Goal: Information Seeking & Learning: Check status

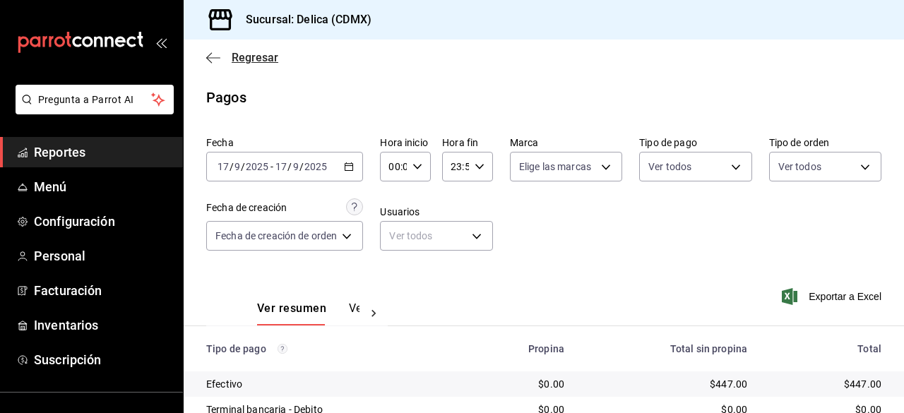
scroll to position [254, 0]
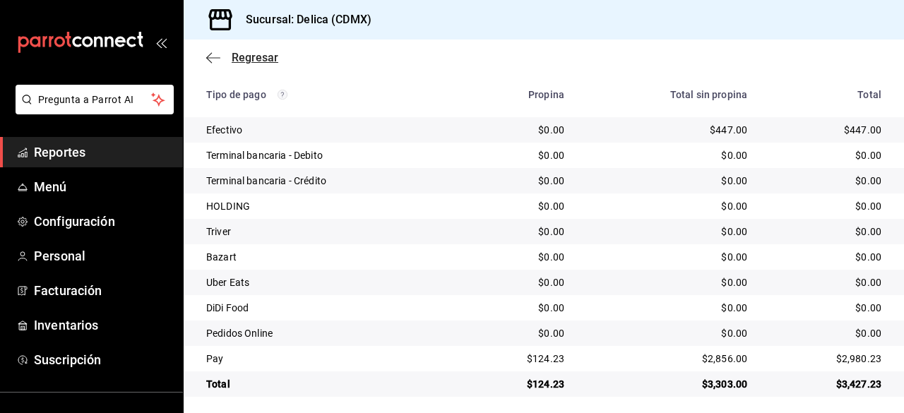
click at [255, 57] on span "Regresar" at bounding box center [255, 57] width 47 height 13
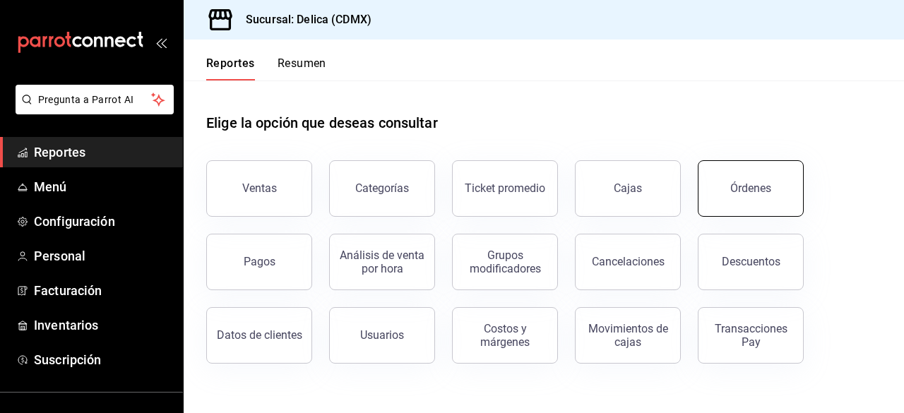
click at [750, 209] on button "Órdenes" at bounding box center [751, 188] width 106 height 57
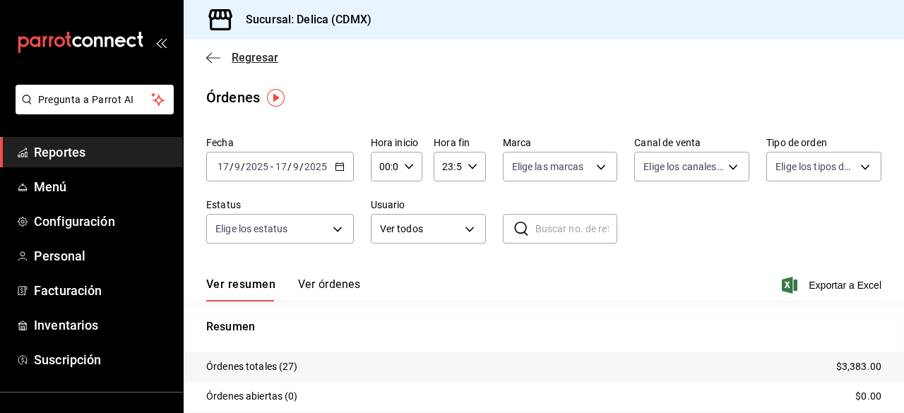
click at [213, 59] on icon "button" at bounding box center [213, 58] width 14 height 13
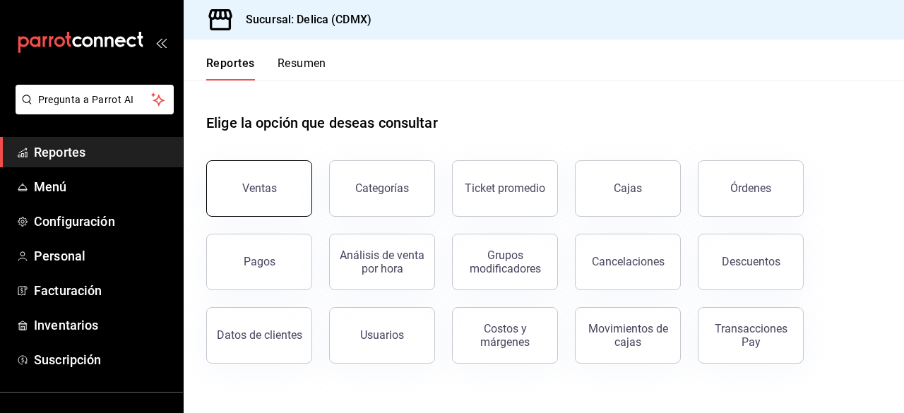
click at [304, 170] on button "Ventas" at bounding box center [259, 188] width 106 height 57
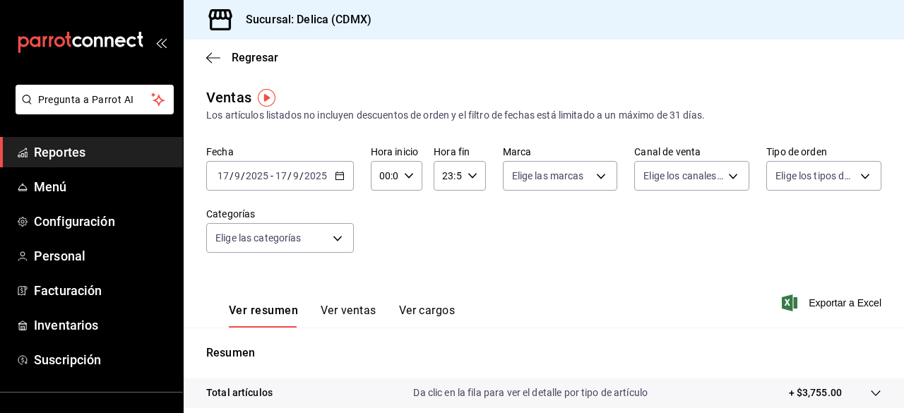
click at [343, 180] on icon "button" at bounding box center [340, 176] width 10 height 10
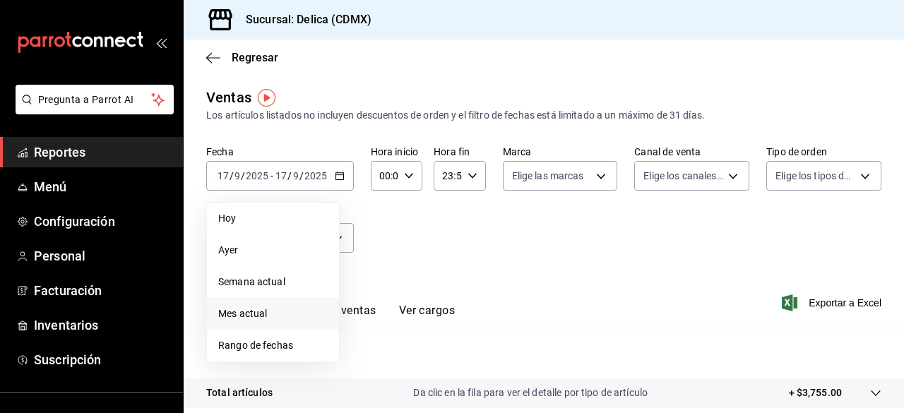
click at [283, 303] on li "Mes actual" at bounding box center [273, 314] width 132 height 32
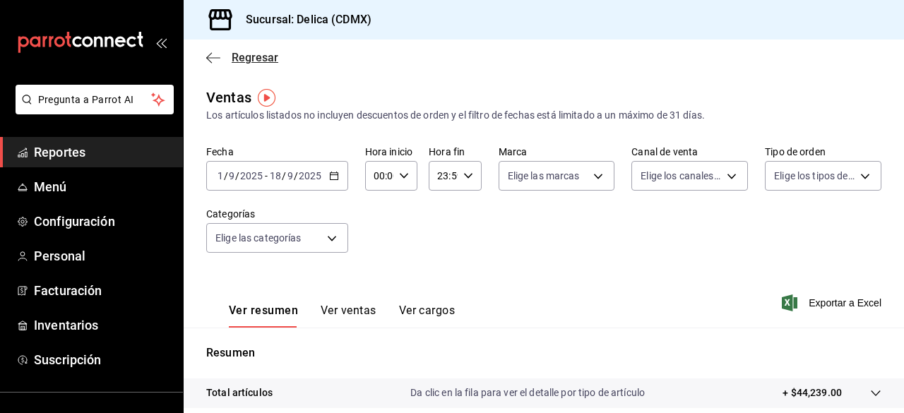
click at [241, 52] on span "Regresar" at bounding box center [255, 57] width 47 height 13
